Goal: Task Accomplishment & Management: Use online tool/utility

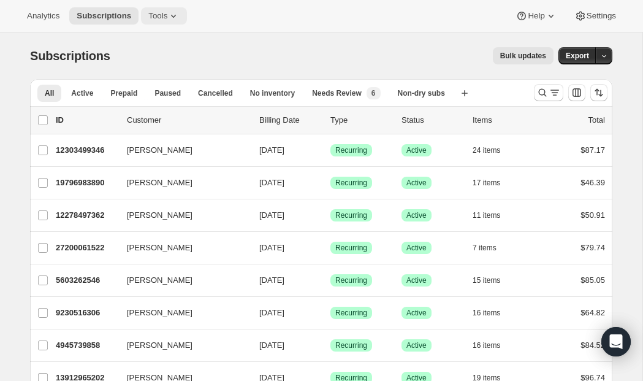
click at [173, 12] on icon at bounding box center [173, 16] width 12 height 12
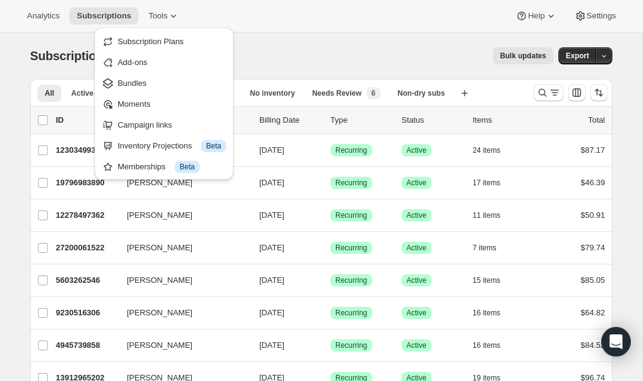
click at [169, 80] on span "Bundles" at bounding box center [172, 83] width 109 height 12
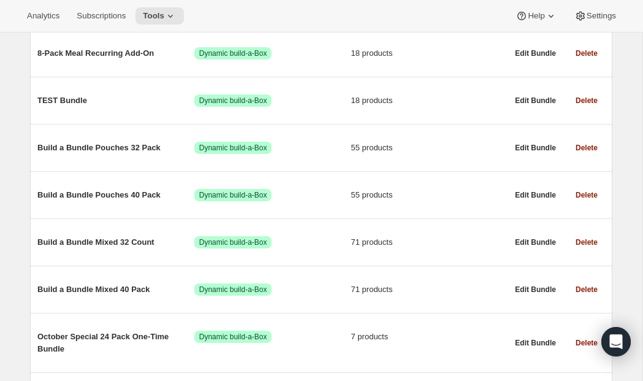
scroll to position [456, 0]
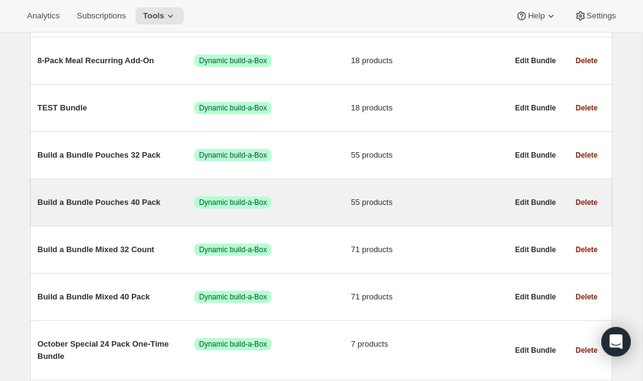
click at [129, 204] on span "Build a Bundle Pouches 40 Pack" at bounding box center [115, 202] width 157 height 12
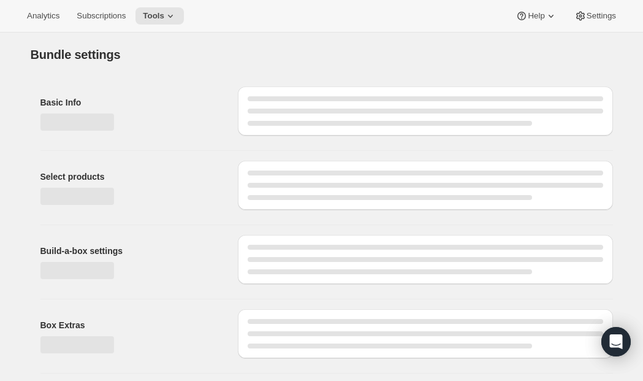
type input "Build a Bundle Pouches 40 Pack"
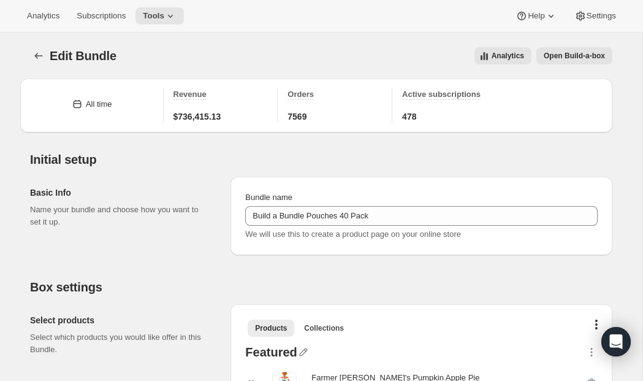
click at [568, 55] on span "Open Build-a-box" at bounding box center [574, 56] width 61 height 10
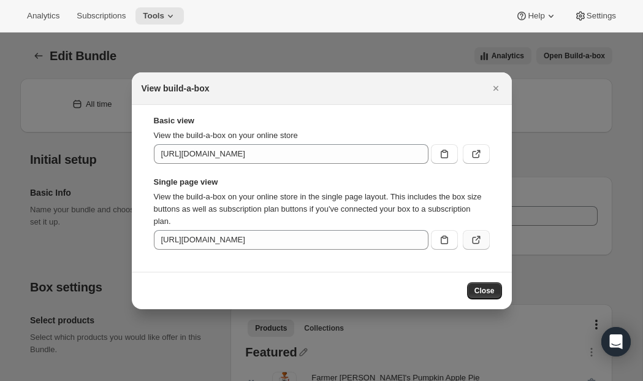
click at [481, 234] on icon ":ren:" at bounding box center [476, 240] width 12 height 12
